Goal: Information Seeking & Learning: Learn about a topic

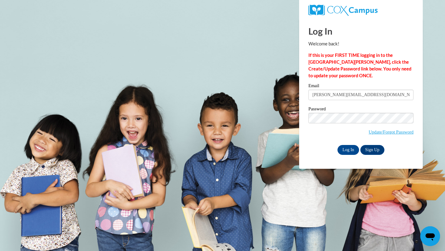
click at [345, 147] on input "Log In" at bounding box center [349, 150] width 22 height 10
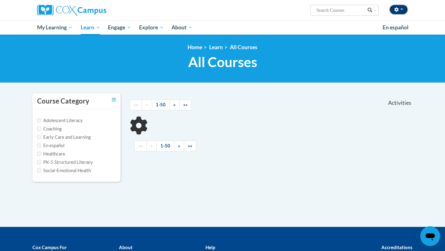
click at [396, 11] on icon "button" at bounding box center [397, 9] width 4 height 4
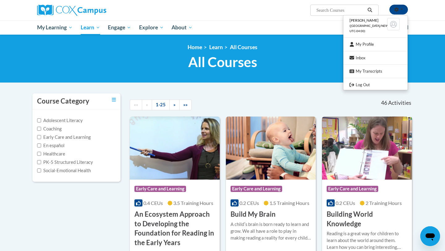
click at [417, 34] on div "Toggle navigation My Learning My Learning My Course Progress Certificates My Ac…" at bounding box center [223, 27] width 390 height 14
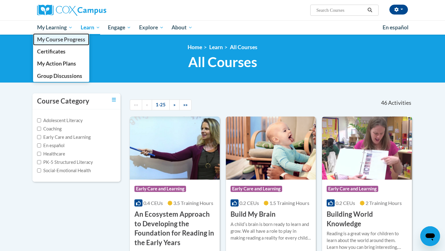
click at [54, 41] on span "My Course Progress" at bounding box center [61, 39] width 48 height 6
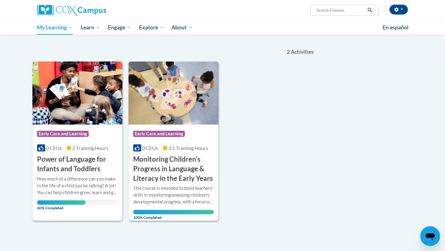
scroll to position [52, 0]
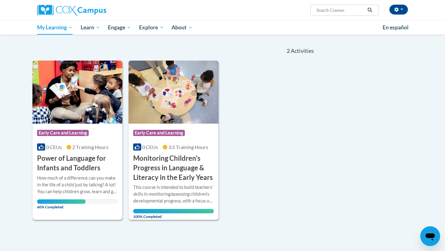
click at [81, 104] on img at bounding box center [77, 92] width 90 height 63
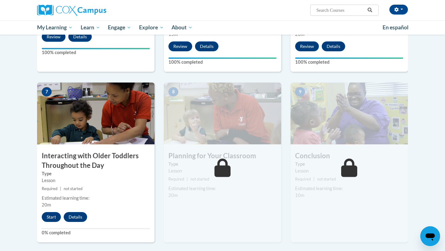
scroll to position [421, 0]
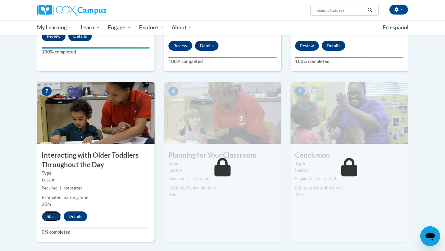
click at [46, 212] on button "Start" at bounding box center [51, 217] width 19 height 10
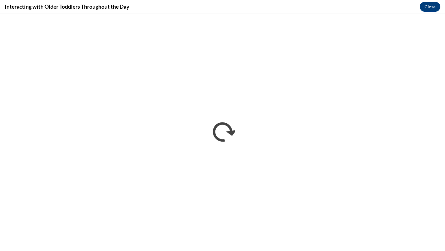
scroll to position [0, 0]
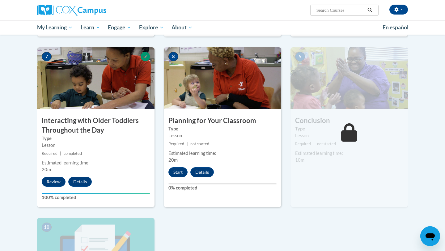
scroll to position [451, 0]
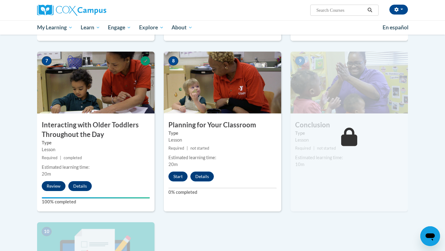
click at [310, 27] on ul "My Learning My Learning My Course Progress Certificates My Action Plans Group D…" at bounding box center [206, 27] width 346 height 14
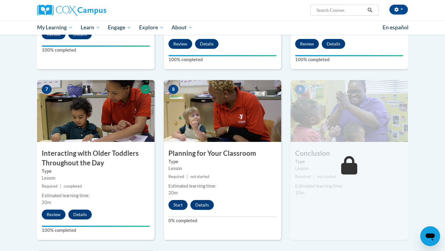
scroll to position [458, 0]
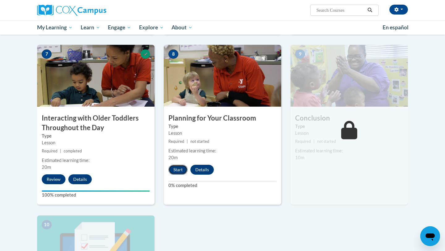
click at [180, 165] on button "Start" at bounding box center [178, 170] width 19 height 10
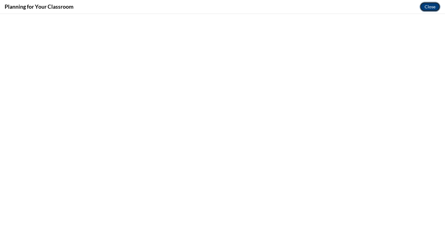
click at [426, 6] on button "Close" at bounding box center [430, 7] width 21 height 10
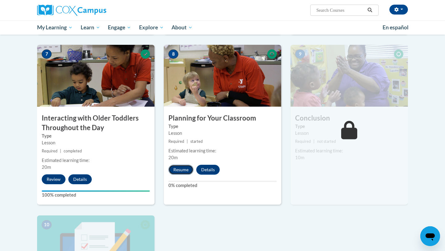
click at [179, 165] on button "Resume" at bounding box center [181, 170] width 25 height 10
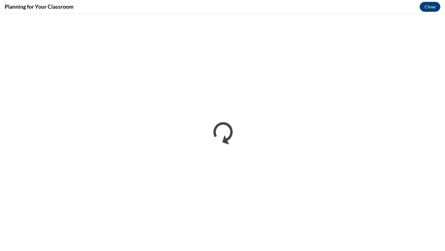
scroll to position [0, 0]
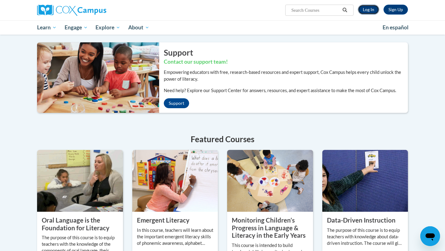
click at [369, 10] on link "Log In" at bounding box center [368, 10] width 21 height 10
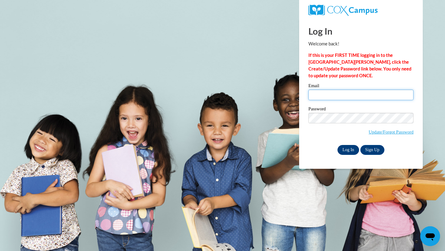
type input "andra.leno01@gmail.com"
click at [349, 151] on input "Log In" at bounding box center [349, 150] width 22 height 10
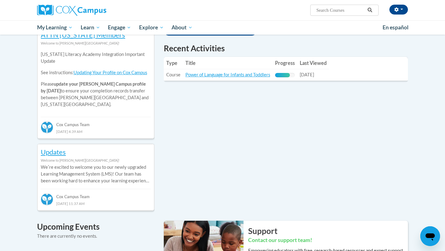
scroll to position [216, 0]
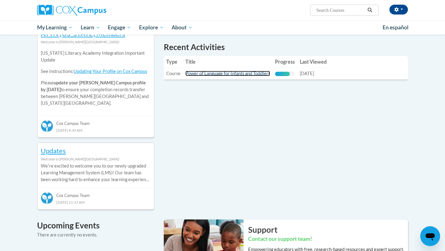
click at [260, 73] on link "Power of Language for Infants and Toddlers" at bounding box center [228, 73] width 85 height 5
click at [259, 74] on link "Power of Language for Infants and Toddlers" at bounding box center [228, 73] width 85 height 5
click at [213, 76] on td "Title: Power of Language for Infants and Toddlers" at bounding box center [228, 73] width 90 height 11
click at [213, 73] on link "Power of Language for Infants and Toddlers" at bounding box center [228, 73] width 85 height 5
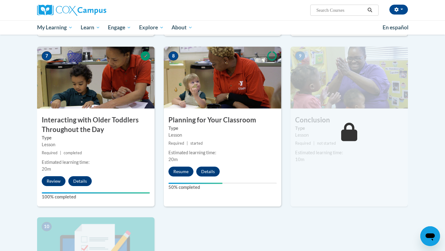
scroll to position [460, 0]
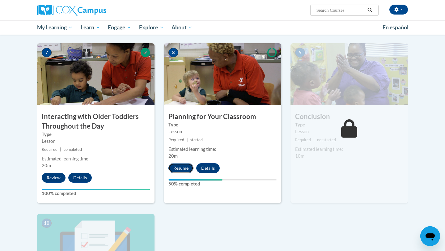
click at [182, 163] on button "Resume" at bounding box center [181, 168] width 25 height 10
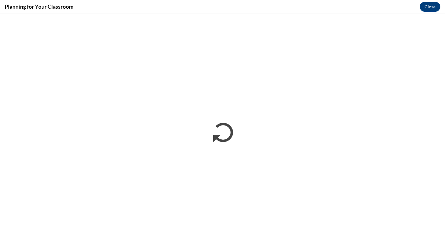
scroll to position [0, 0]
